Goal: Task Accomplishment & Management: Use online tool/utility

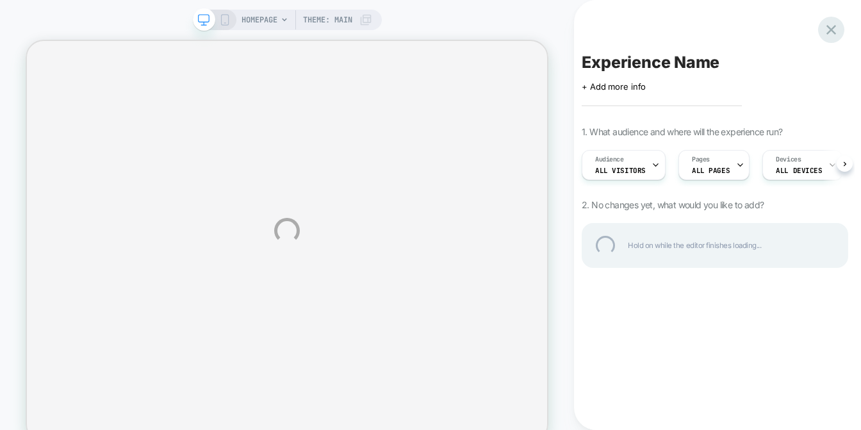
click at [829, 29] on div at bounding box center [831, 30] width 26 height 26
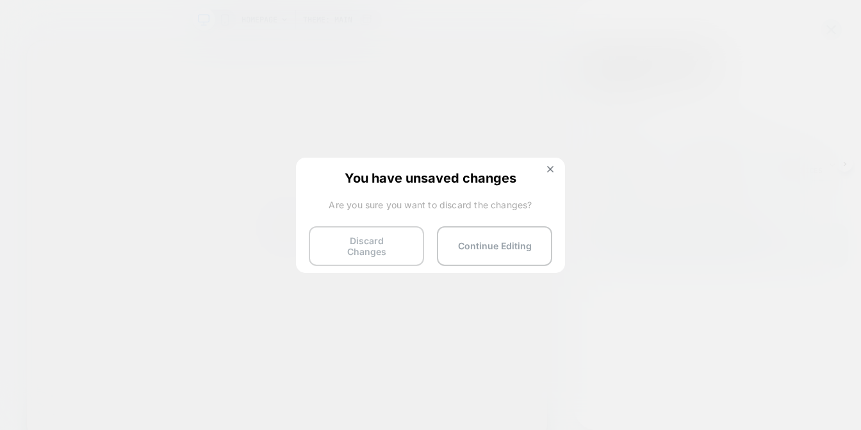
click at [356, 239] on button "Discard Changes" at bounding box center [366, 246] width 115 height 40
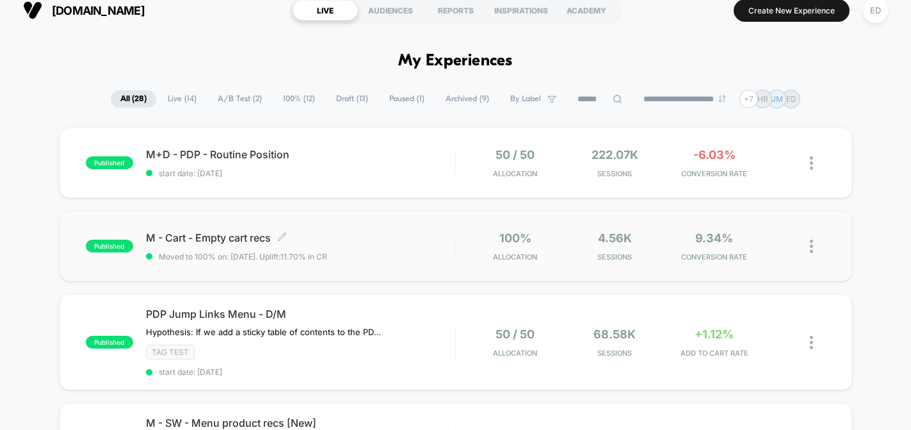
scroll to position [13, 0]
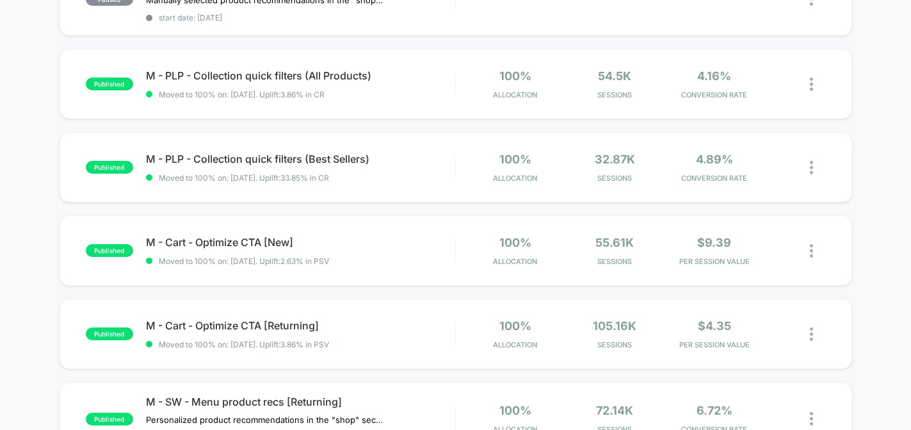
scroll to position [455, 0]
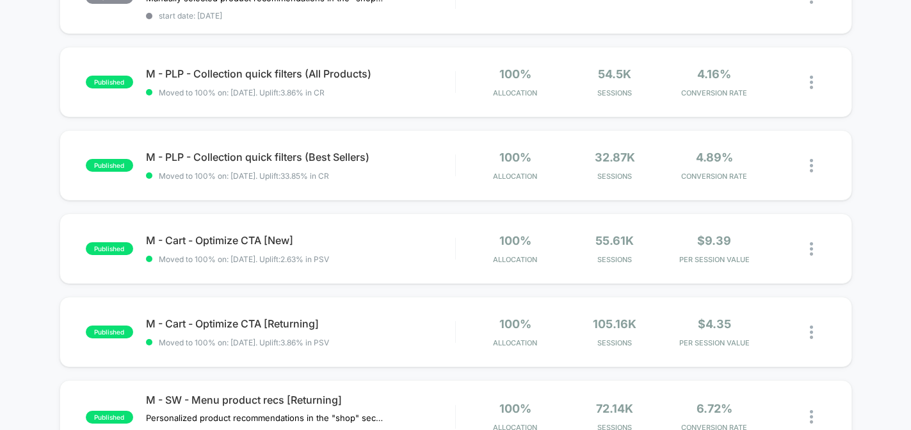
click at [860, 334] on div "published M+D - PDP - Routine Position start date: [DATE] 50 / 50 Allocation 22…" at bounding box center [455, 226] width 911 height 1082
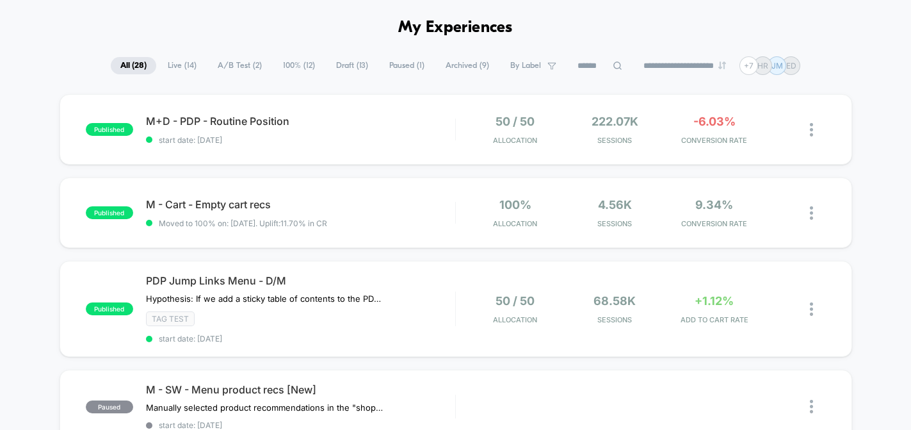
scroll to position [0, 0]
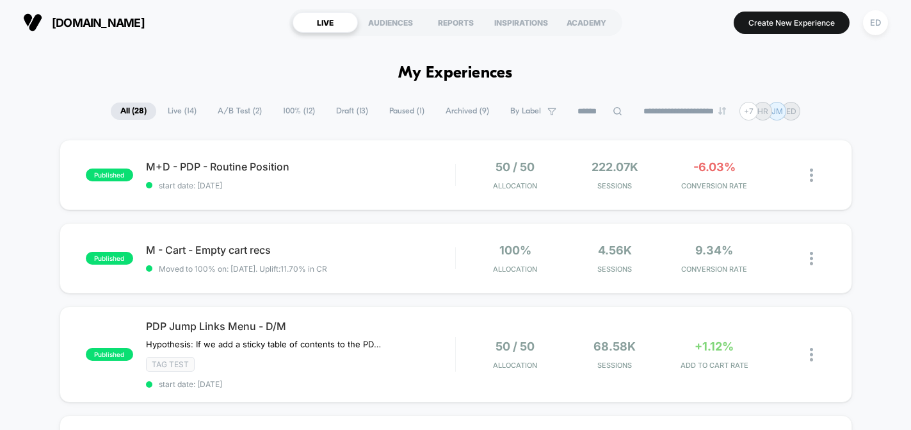
click at [850, 117] on div "**********" at bounding box center [455, 111] width 911 height 19
click at [860, 28] on div "ED" at bounding box center [875, 22] width 25 height 25
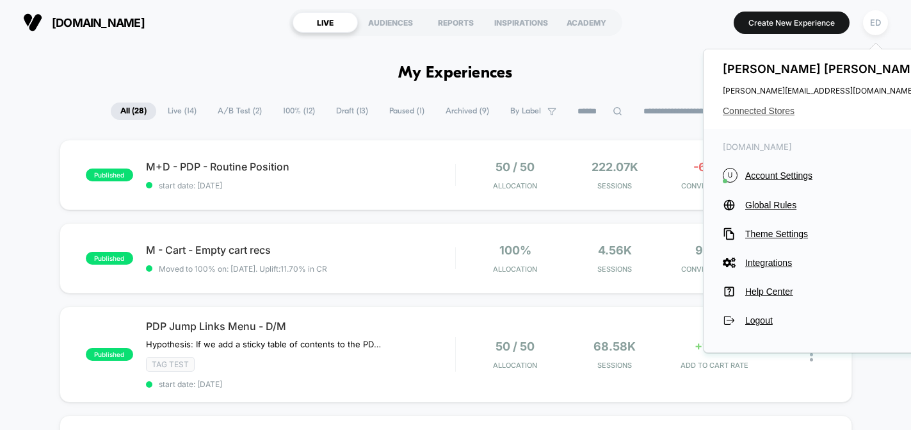
click at [756, 107] on span "Connected Stores" at bounding box center [824, 111] width 202 height 10
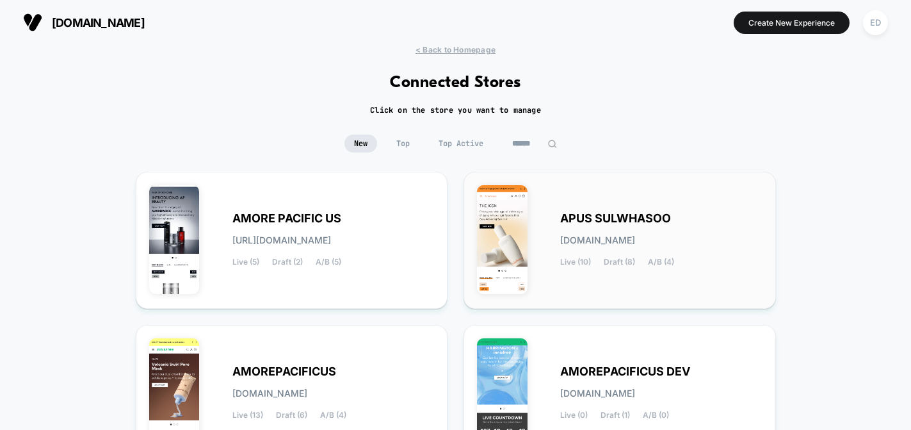
scroll to position [3, 0]
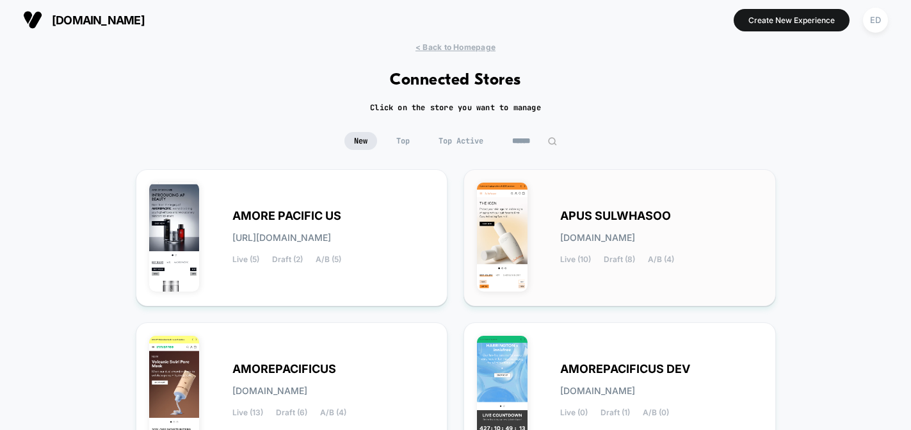
click at [614, 233] on span "[DOMAIN_NAME]" at bounding box center [597, 237] width 75 height 9
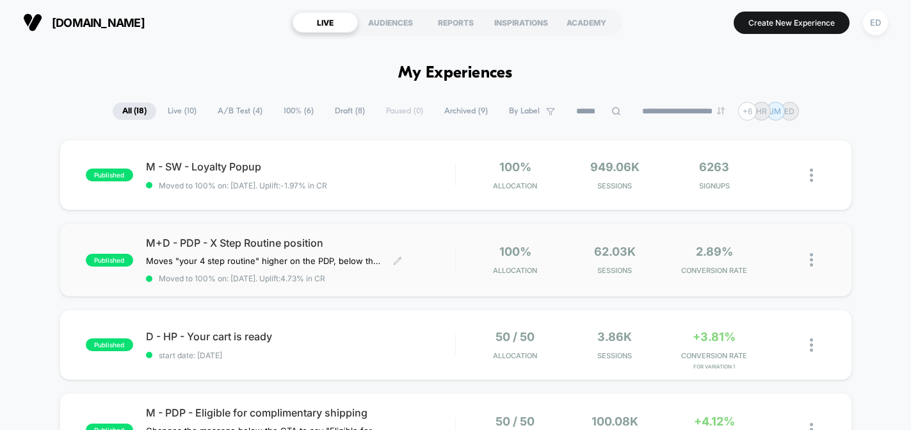
click at [290, 246] on span "M+D - PDP - X Step Routine position" at bounding box center [300, 242] width 309 height 13
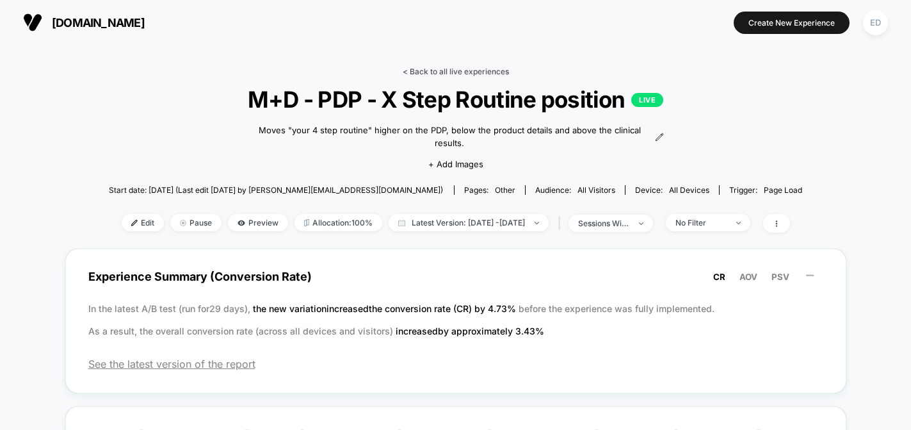
click at [424, 68] on link "< Back to all live experiences" at bounding box center [456, 72] width 106 height 10
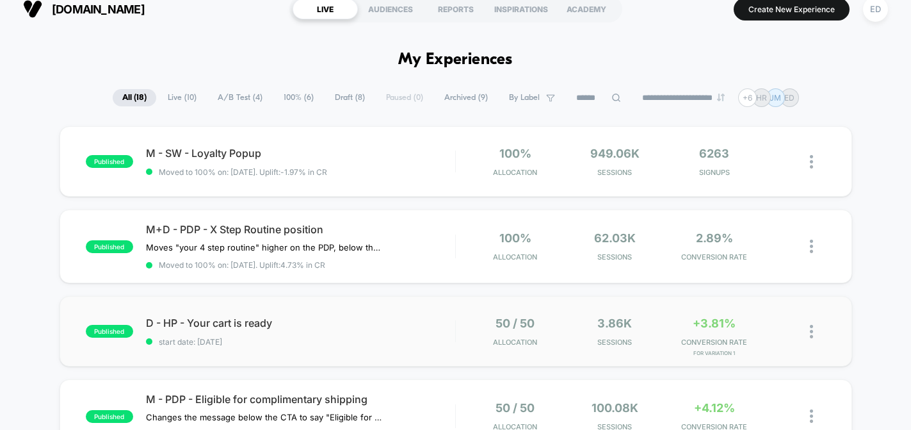
scroll to position [17, 0]
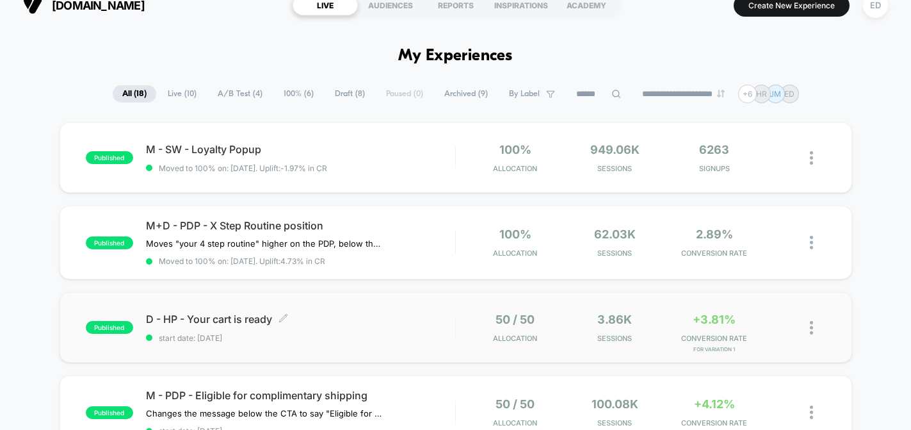
click at [239, 318] on span "D - HP - Your cart is ready Click to edit experience details" at bounding box center [300, 318] width 309 height 13
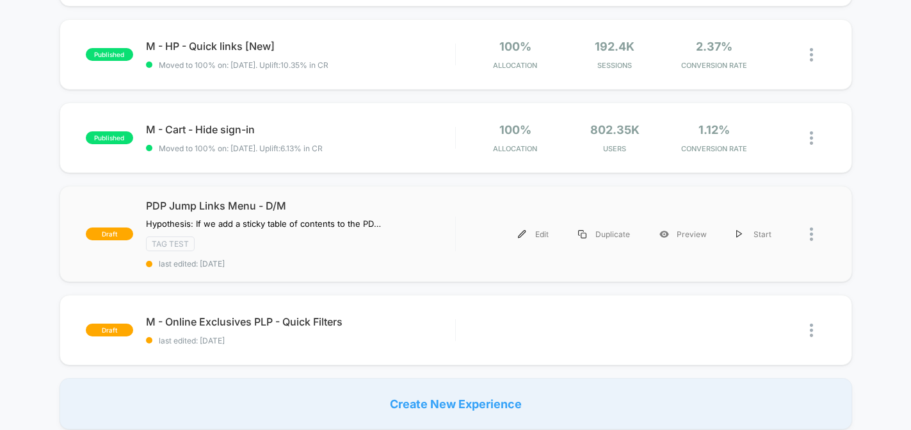
scroll to position [785, 0]
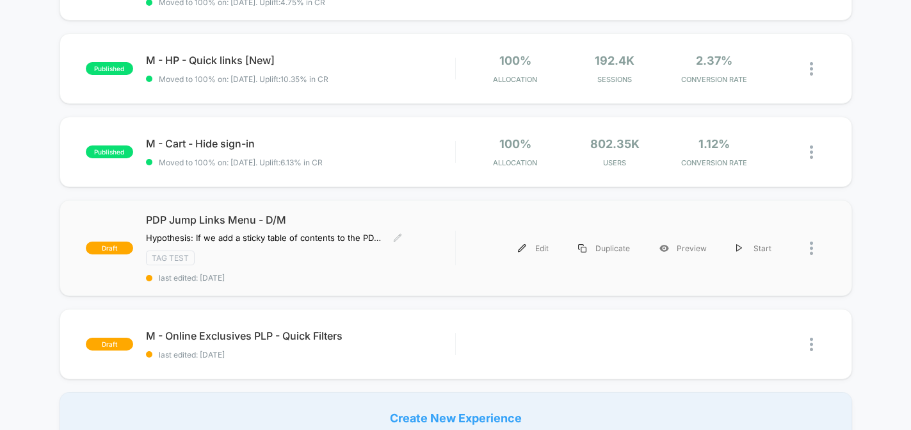
click at [250, 219] on span "PDP Jump Links Menu - D/M" at bounding box center [300, 219] width 309 height 13
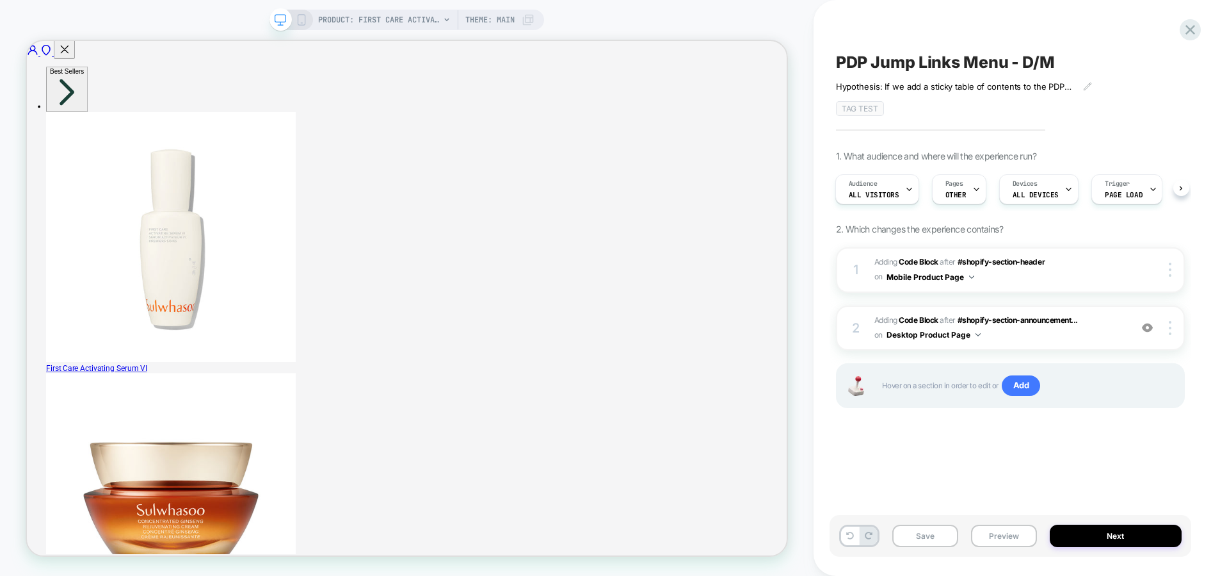
scroll to position [0, 1]
